Goal: Task Accomplishment & Management: Manage account settings

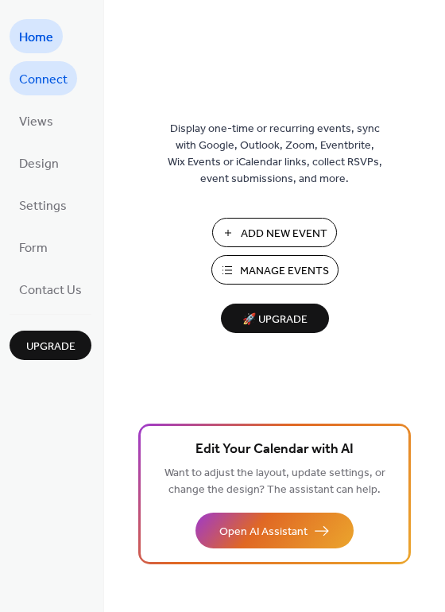
click at [42, 82] on span "Connect" at bounding box center [43, 80] width 48 height 25
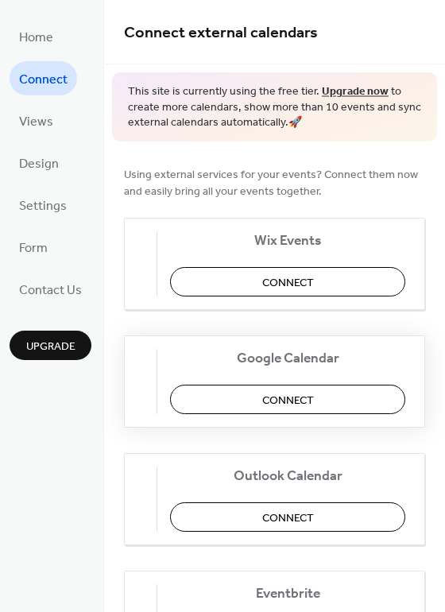
click at [243, 395] on button "Connect" at bounding box center [287, 399] width 235 height 29
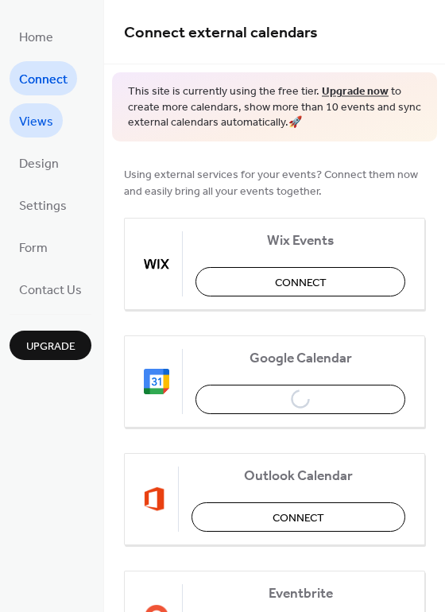
click at [41, 122] on span "Views" at bounding box center [36, 122] width 34 height 25
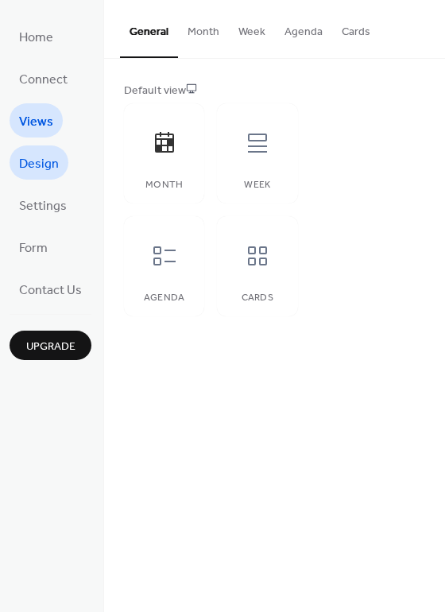
click at [47, 169] on span "Design" at bounding box center [39, 164] width 40 height 25
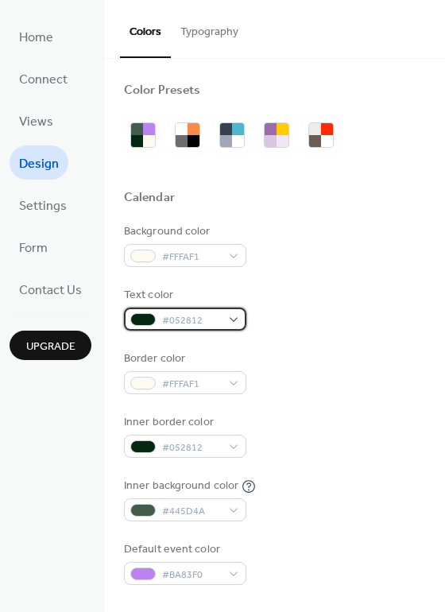
click at [208, 315] on span "#052812" at bounding box center [191, 320] width 59 height 17
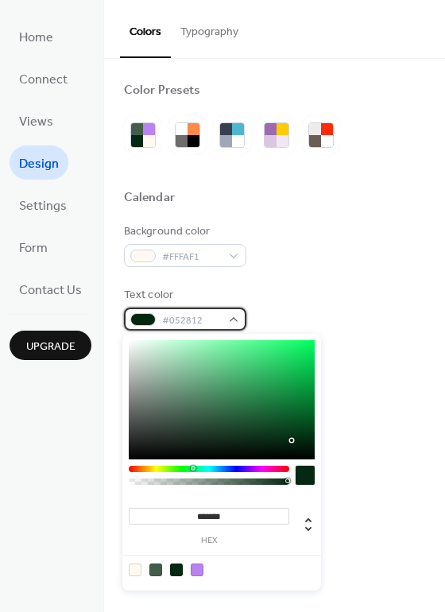
click at [208, 315] on span "#052812" at bounding box center [191, 320] width 59 height 17
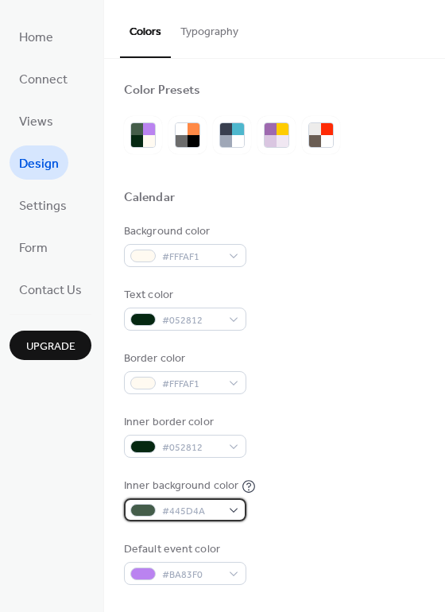
click at [198, 515] on span "#445D4A" at bounding box center [191, 511] width 59 height 17
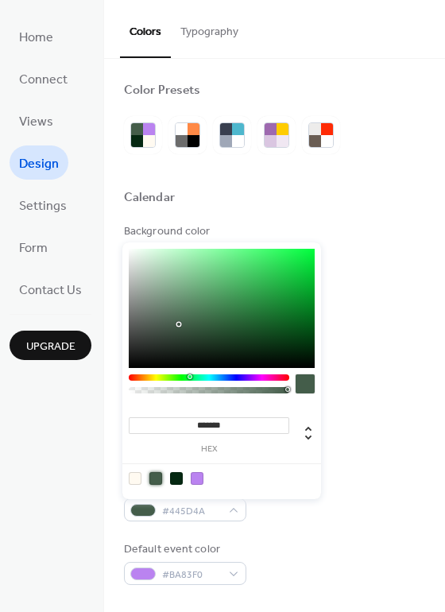
click at [157, 477] on div at bounding box center [155, 478] width 13 height 13
type input "**"
type input "**********"
drag, startPoint x: 287, startPoint y: 388, endPoint x: 243, endPoint y: 395, distance: 44.3
click at [243, 395] on div at bounding box center [209, 387] width 161 height 27
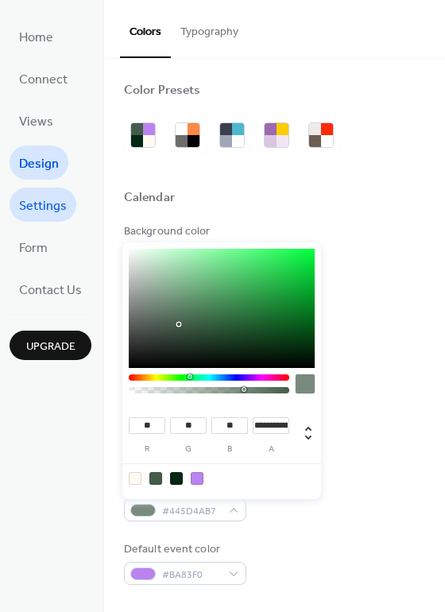
click at [50, 204] on span "Settings" at bounding box center [43, 206] width 48 height 25
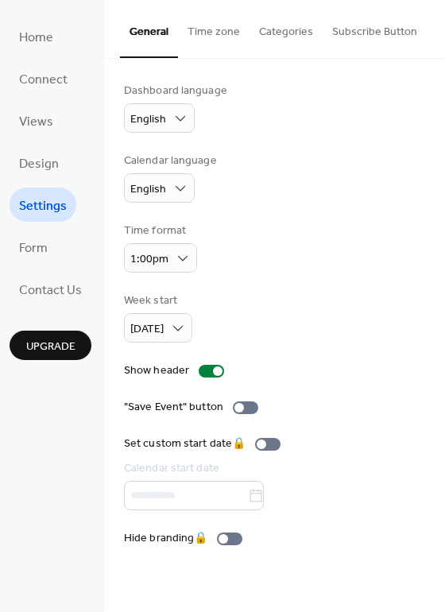
click at [201, 45] on button "Time zone" at bounding box center [214, 28] width 72 height 56
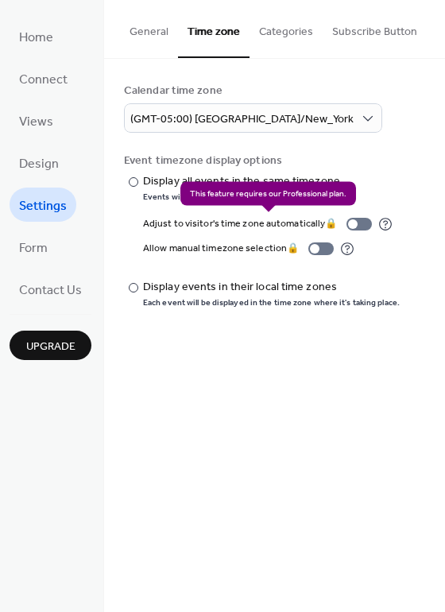
click at [366, 223] on div "Adjust to visitor's time zone automatically 🔒" at bounding box center [268, 223] width 250 height 17
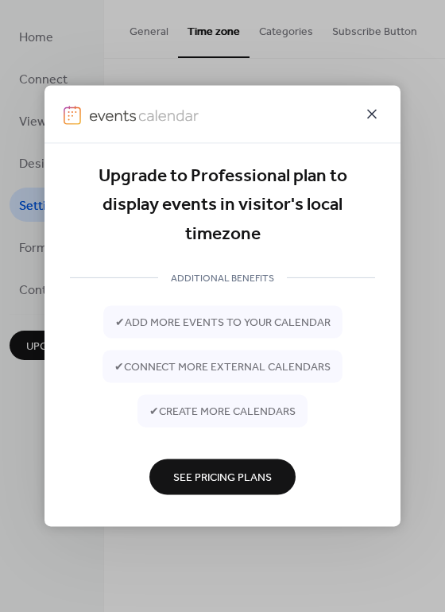
click at [370, 115] on icon at bounding box center [372, 113] width 19 height 19
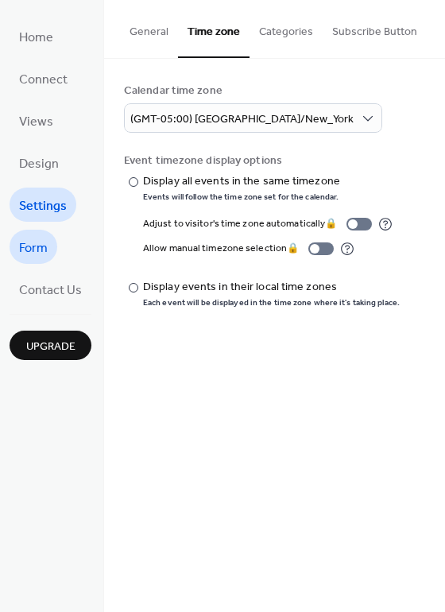
click at [52, 246] on link "Form" at bounding box center [34, 247] width 48 height 34
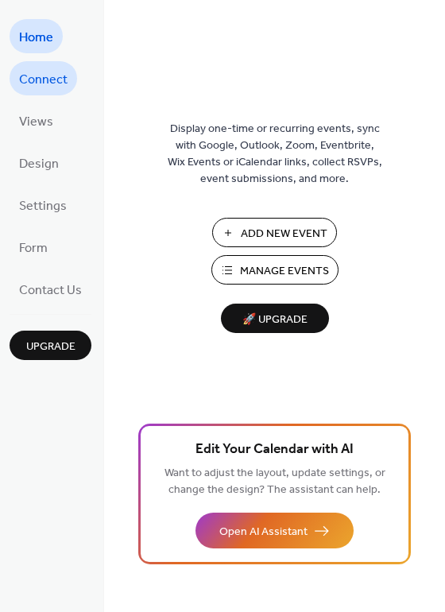
click at [45, 84] on span "Connect" at bounding box center [43, 80] width 48 height 25
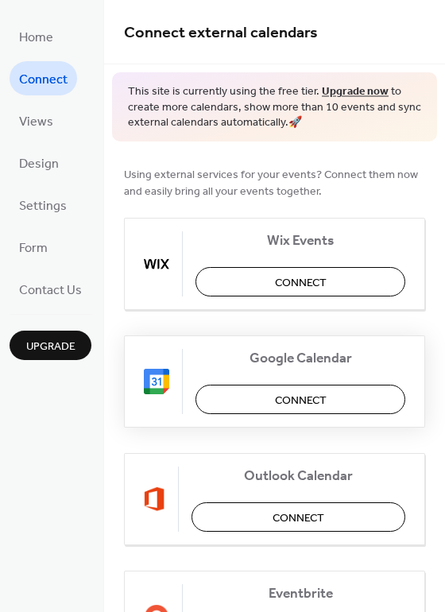
click at [293, 398] on span "Connect" at bounding box center [301, 400] width 52 height 17
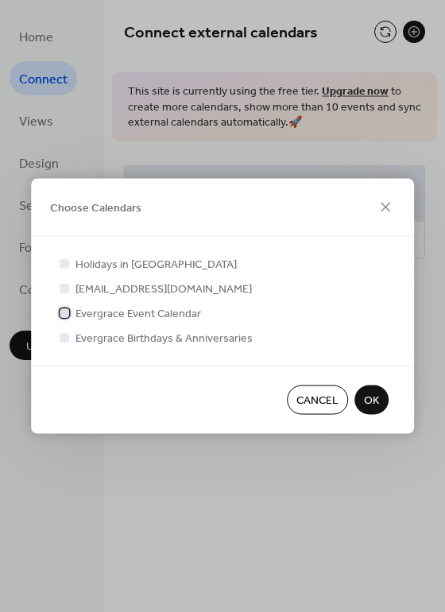
click at [64, 314] on div at bounding box center [65, 313] width 10 height 10
click at [68, 337] on div at bounding box center [65, 337] width 10 height 10
click at [68, 338] on div at bounding box center [65, 337] width 10 height 10
click at [368, 395] on span "OK" at bounding box center [371, 401] width 15 height 17
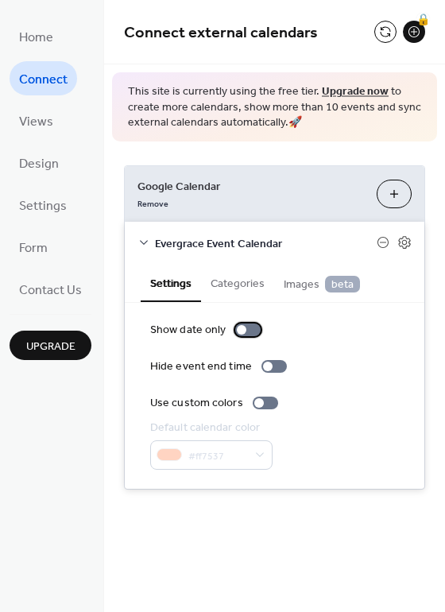
click at [246, 329] on div at bounding box center [247, 330] width 25 height 13
click at [250, 329] on div at bounding box center [255, 330] width 10 height 10
click at [266, 367] on div at bounding box center [268, 367] width 10 height 10
click at [266, 367] on div at bounding box center [274, 366] width 25 height 13
click at [257, 404] on div at bounding box center [259, 403] width 10 height 10
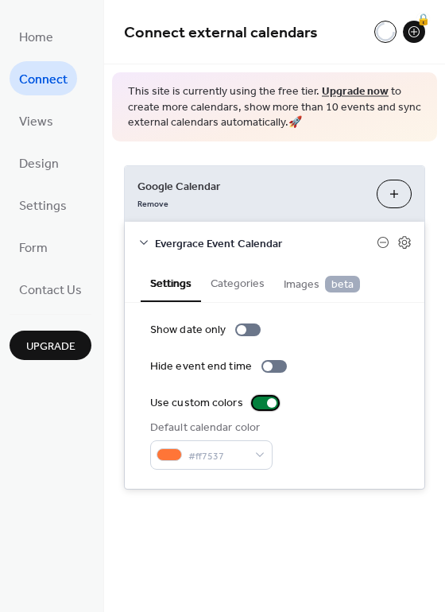
drag, startPoint x: 257, startPoint y: 404, endPoint x: 265, endPoint y: 407, distance: 8.6
click at [265, 407] on div at bounding box center [265, 403] width 25 height 13
click at [227, 286] on button "Categories" at bounding box center [237, 282] width 73 height 37
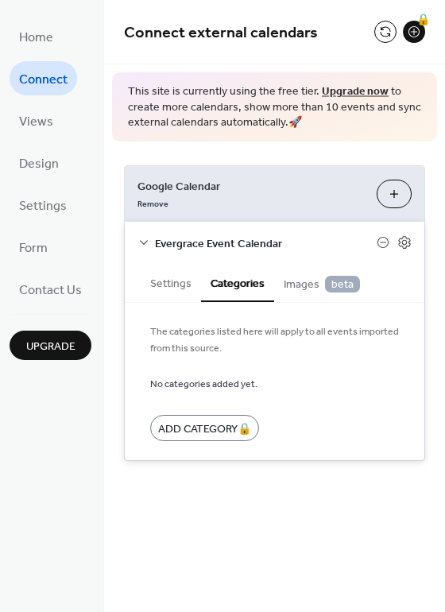
click at [303, 281] on span "Images beta" at bounding box center [322, 284] width 76 height 17
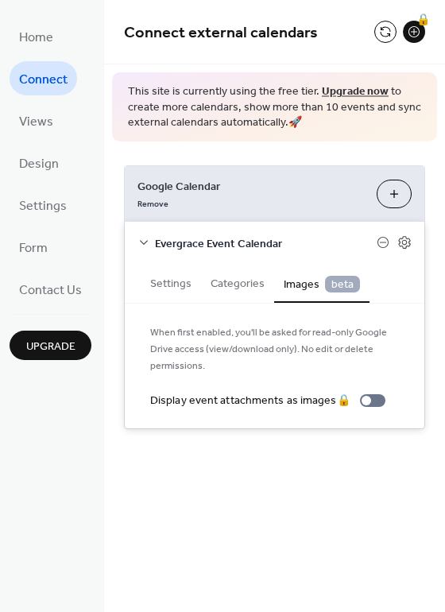
click at [158, 288] on button "Settings" at bounding box center [171, 282] width 60 height 37
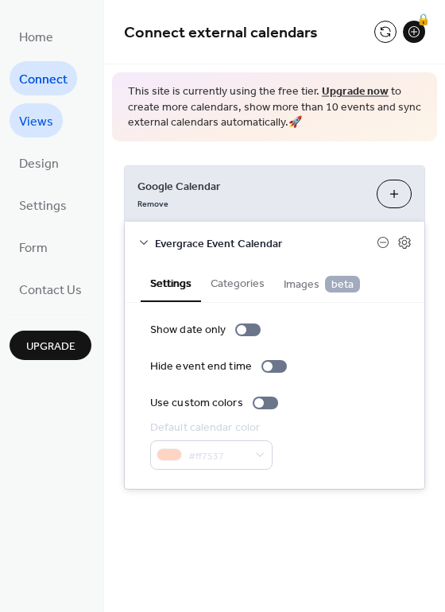
click at [47, 118] on span "Views" at bounding box center [36, 122] width 34 height 25
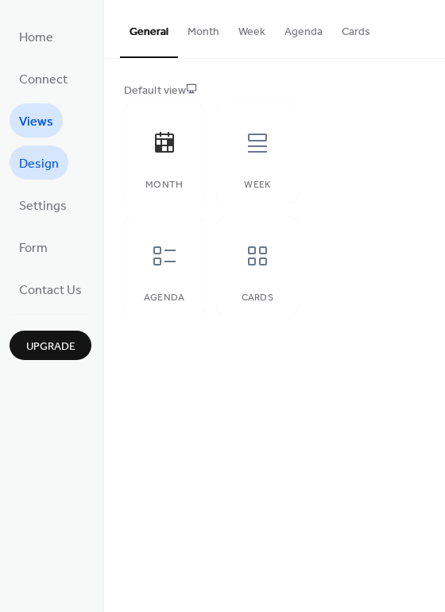
click at [53, 171] on span "Design" at bounding box center [39, 164] width 40 height 25
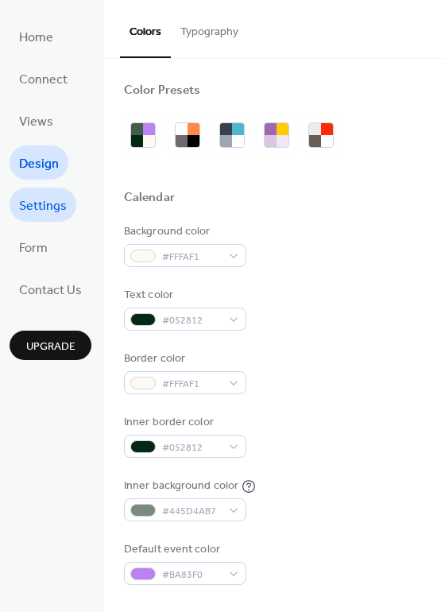
click at [37, 208] on span "Settings" at bounding box center [43, 206] width 48 height 25
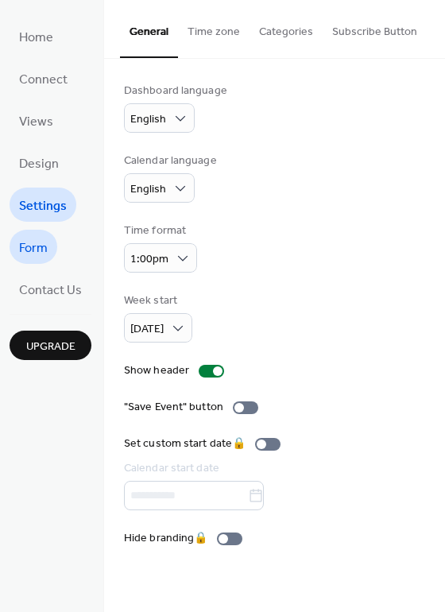
click at [51, 242] on link "Form" at bounding box center [34, 247] width 48 height 34
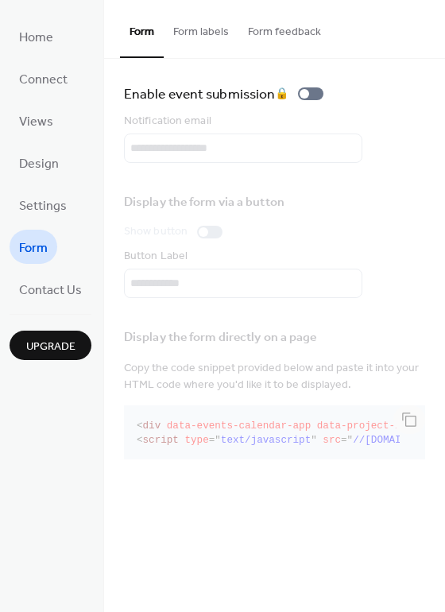
click at [207, 42] on button "Form labels" at bounding box center [201, 28] width 75 height 56
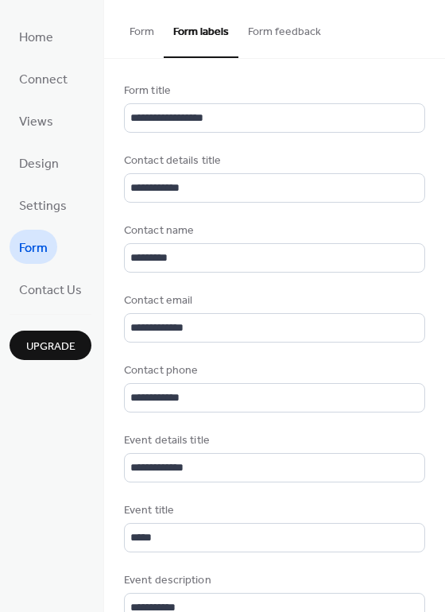
click at [284, 35] on button "Form feedback" at bounding box center [285, 28] width 92 height 56
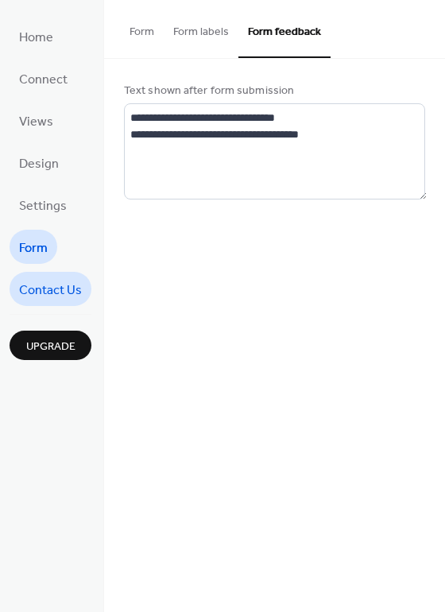
click at [68, 290] on span "Contact Us" at bounding box center [50, 290] width 63 height 25
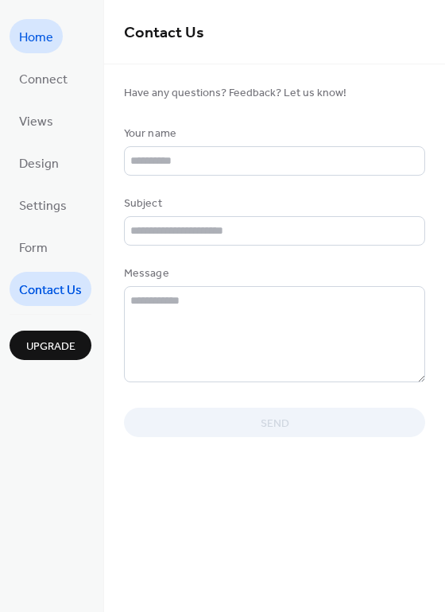
click at [36, 43] on span "Home" at bounding box center [36, 37] width 34 height 25
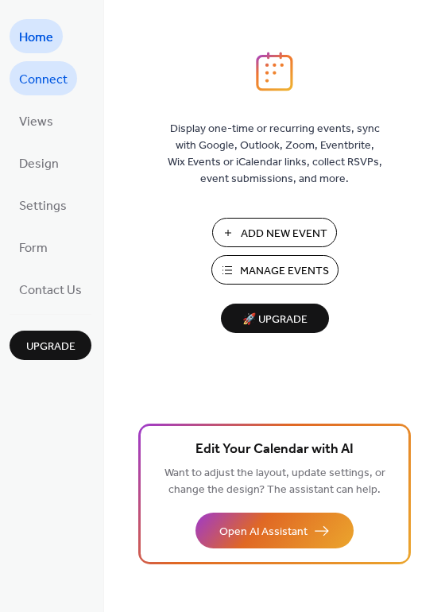
click at [41, 70] on span "Connect" at bounding box center [43, 80] width 48 height 25
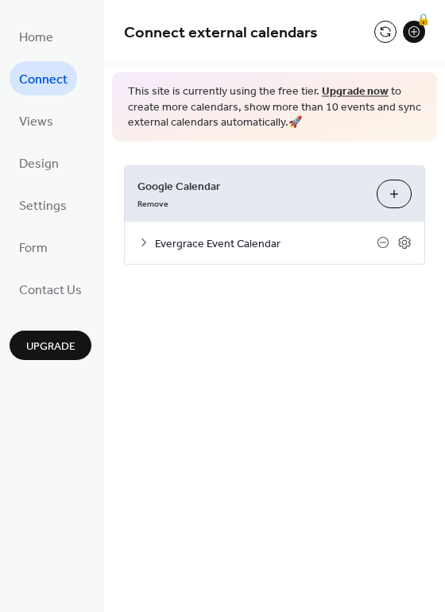
click at [155, 244] on span "Evergrace Event Calendar" at bounding box center [266, 243] width 222 height 17
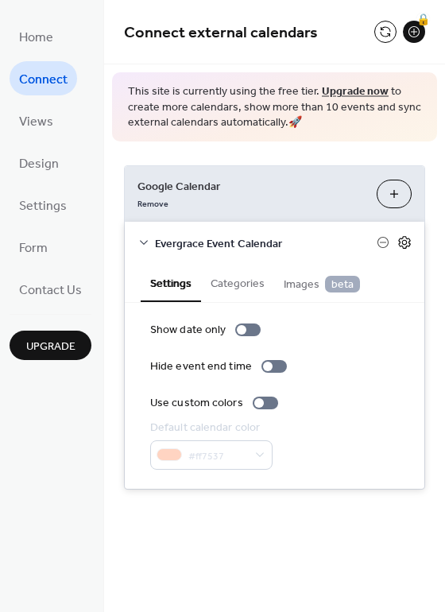
click at [402, 242] on icon at bounding box center [405, 243] width 6 height 6
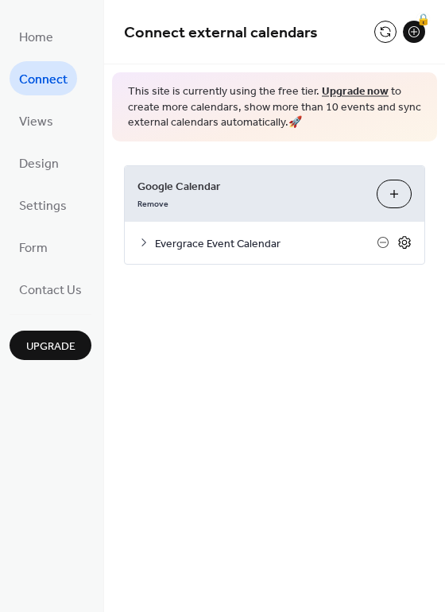
click at [405, 242] on icon at bounding box center [405, 242] width 14 height 14
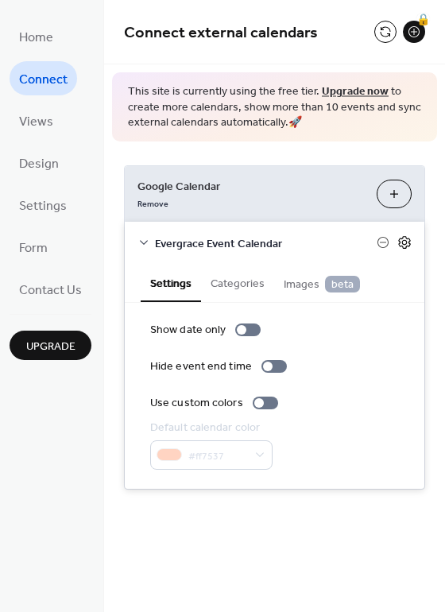
click at [405, 242] on icon at bounding box center [405, 242] width 14 height 14
